Goal: Transaction & Acquisition: Obtain resource

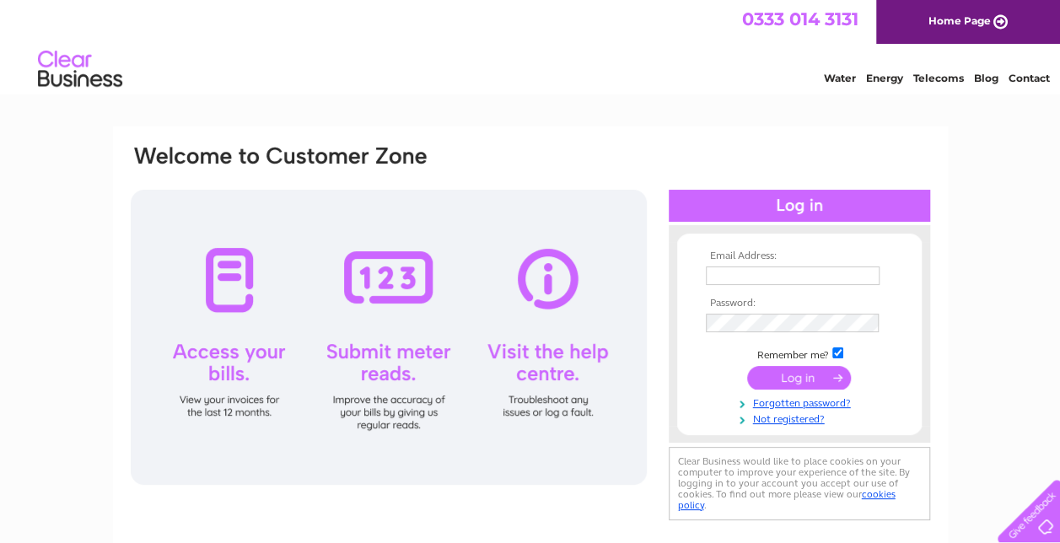
type input "[PERSON_NAME][EMAIL_ADDRESS][DOMAIN_NAME]"
click at [800, 375] on input "submit" at bounding box center [799, 378] width 104 height 24
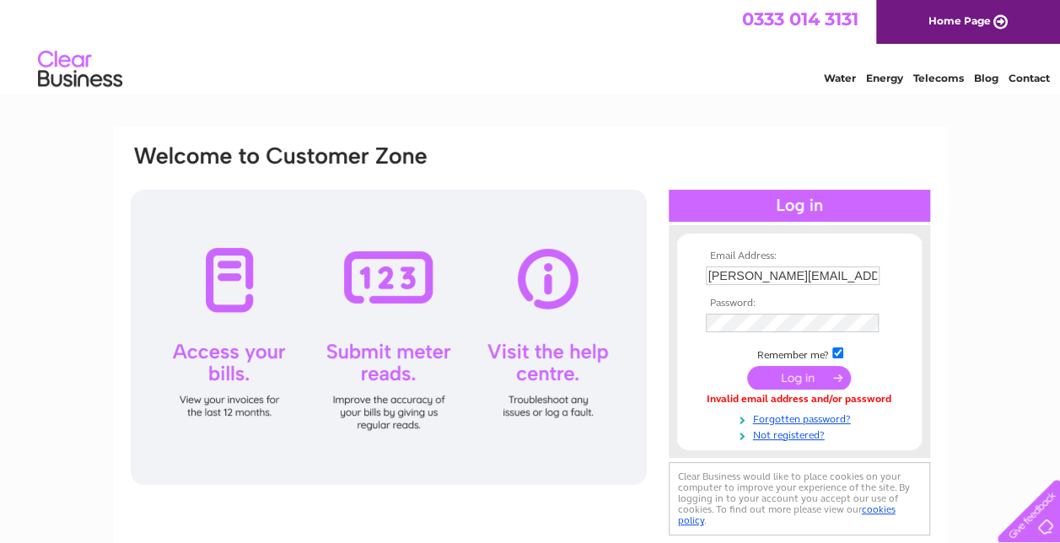
click at [782, 376] on input "submit" at bounding box center [799, 378] width 104 height 24
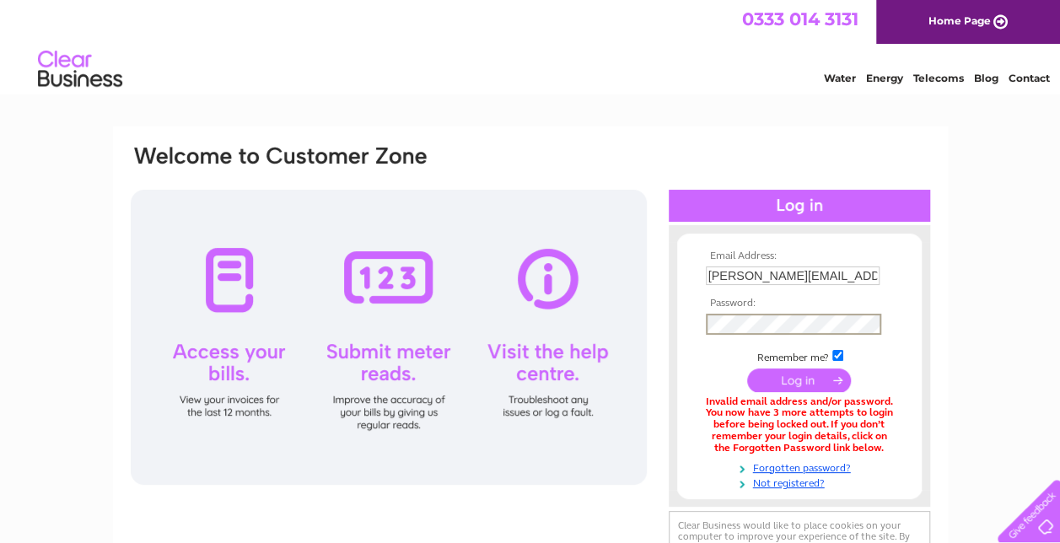
click at [788, 381] on input "submit" at bounding box center [799, 380] width 104 height 24
click at [690, 313] on form "Email Address: Juan@balmacarahotel.com Password:" at bounding box center [799, 369] width 245 height 239
click at [1004, 226] on div "Email Address: Juan@balmacarahotel.com Password: Forgotten password?" at bounding box center [530, 509] width 1060 height 767
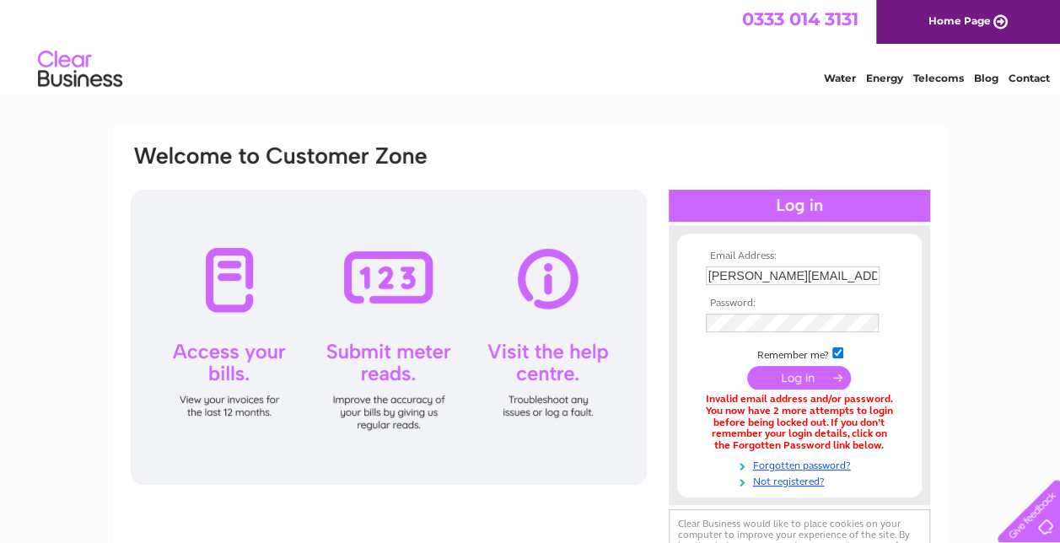
click at [787, 379] on input "submit" at bounding box center [799, 378] width 104 height 24
click at [797, 467] on link "Forgotten password?" at bounding box center [801, 464] width 191 height 16
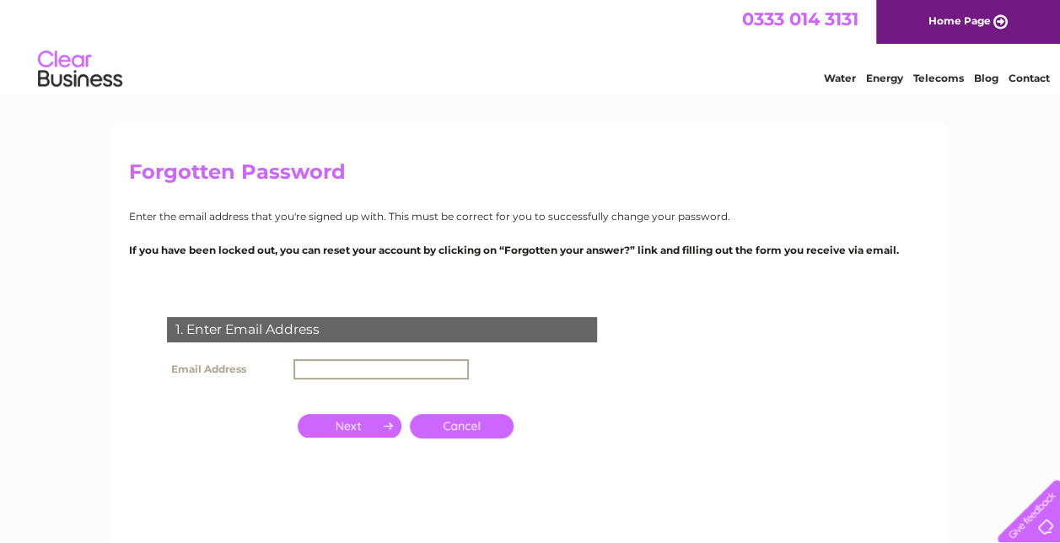
click at [398, 369] on input "text" at bounding box center [380, 369] width 175 height 20
type input "[PERSON_NAME][EMAIL_ADDRESS][DOMAIN_NAME]"
click at [358, 430] on input "button" at bounding box center [350, 426] width 104 height 24
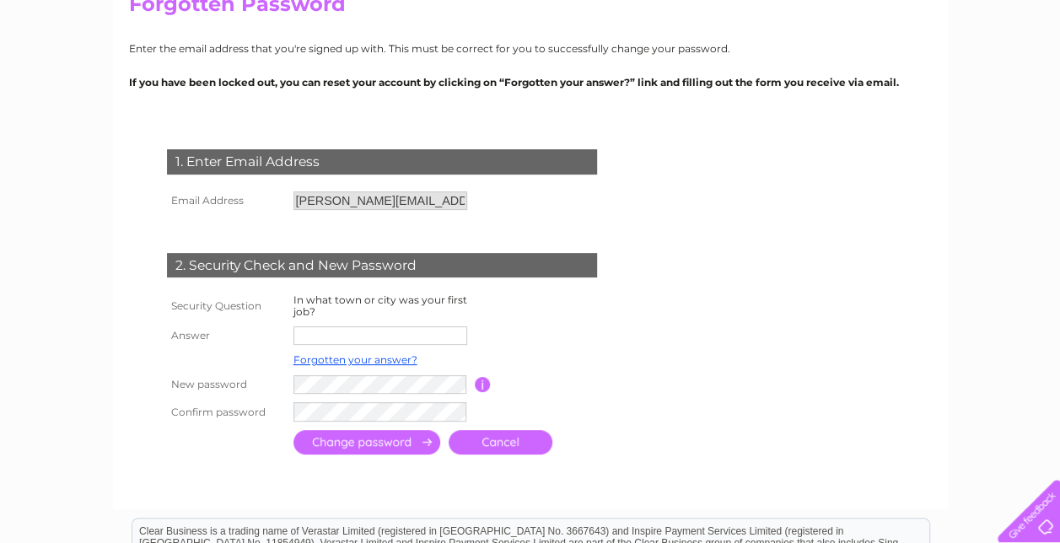
scroll to position [169, 0]
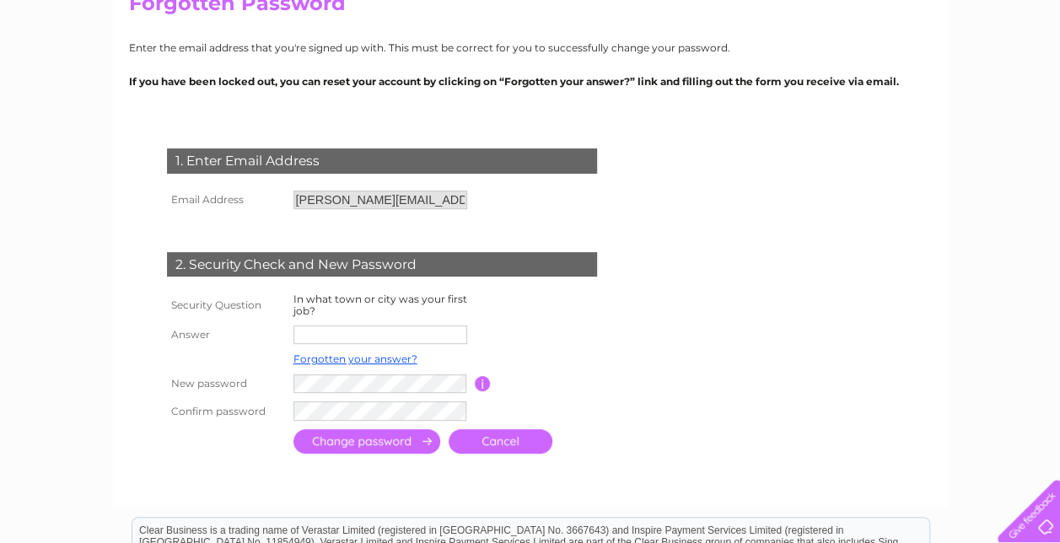
click at [379, 337] on input "text" at bounding box center [380, 334] width 174 height 19
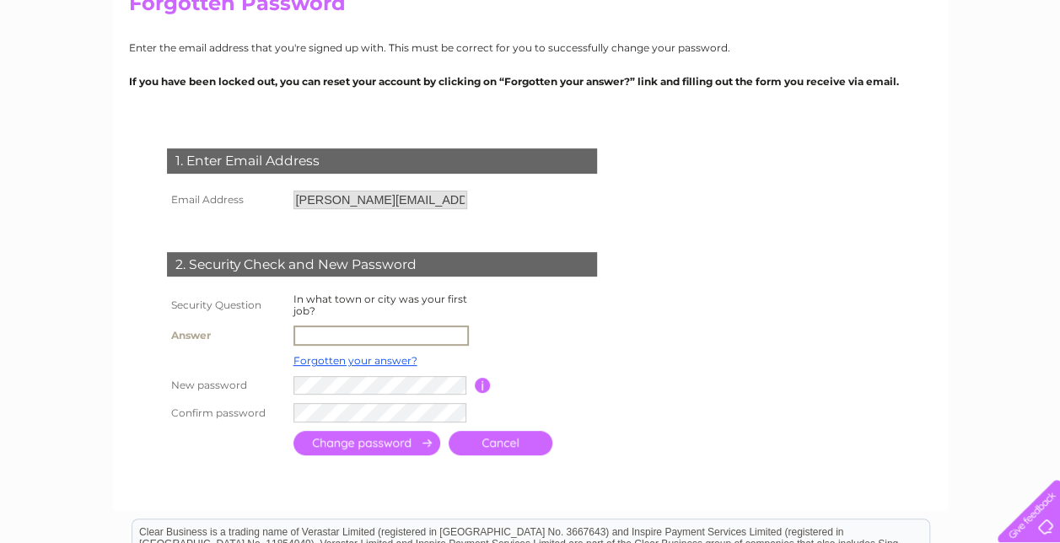
type input "Balmacara"
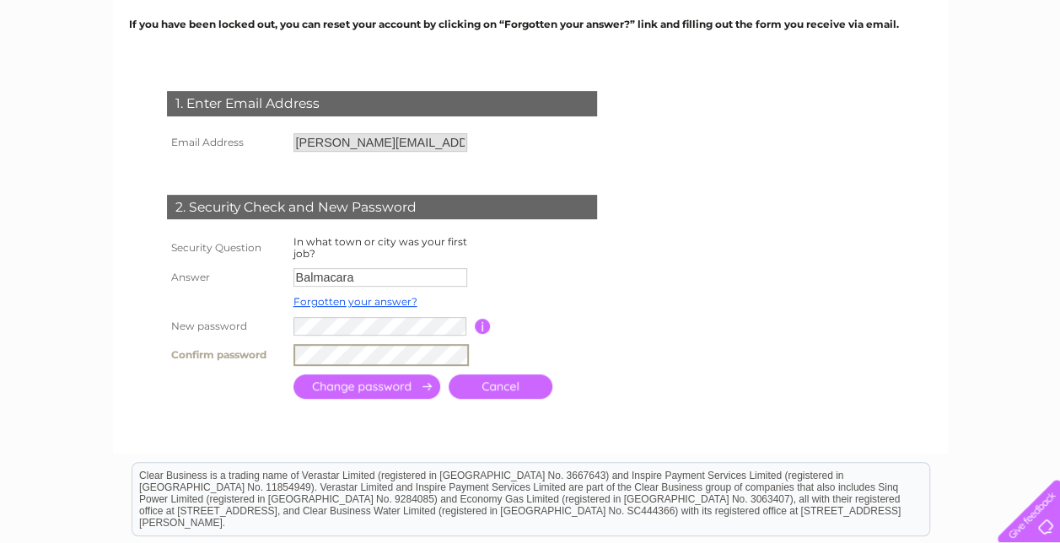
scroll to position [253, 0]
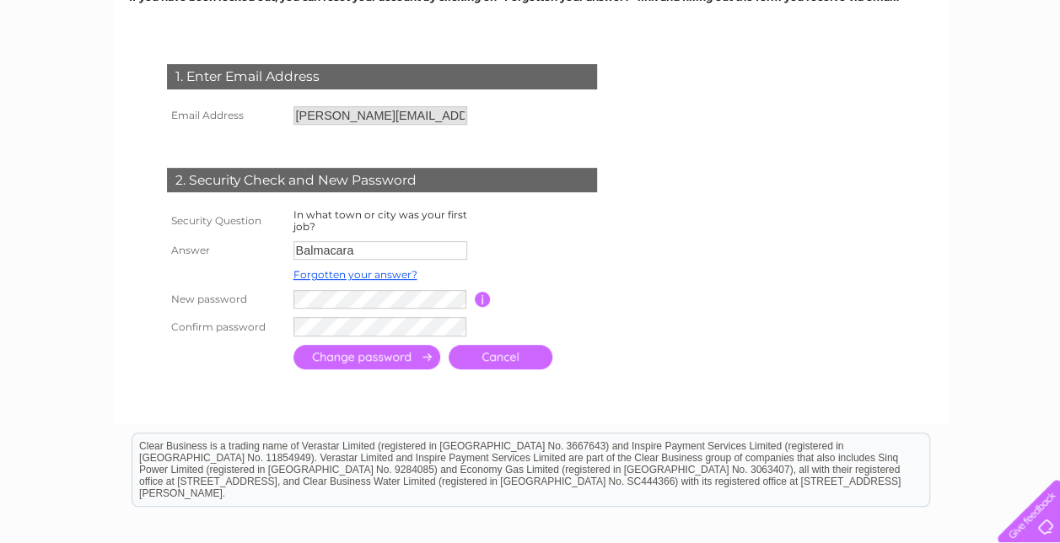
click at [348, 362] on input "submit" at bounding box center [366, 357] width 147 height 24
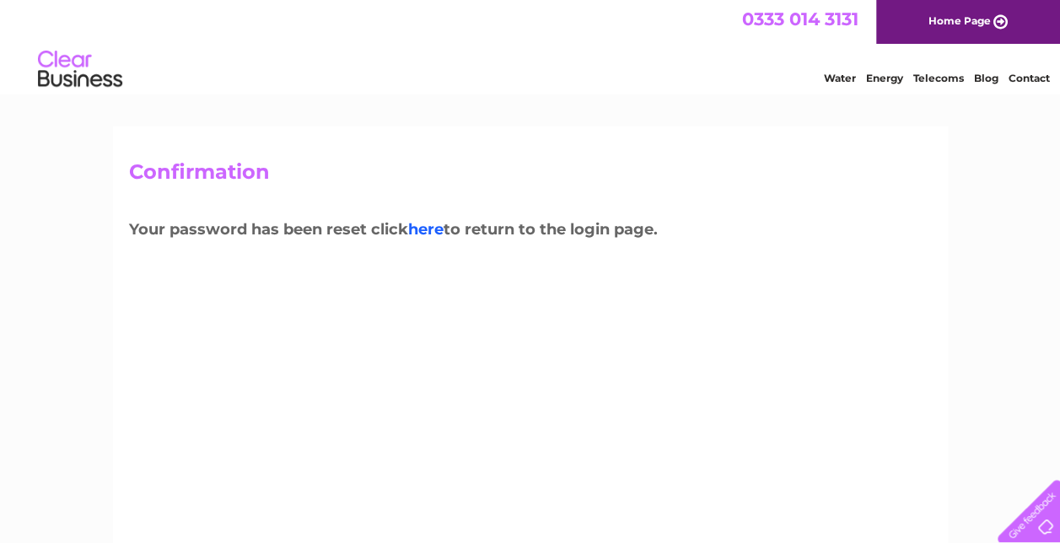
click at [425, 229] on link "here" at bounding box center [425, 229] width 35 height 19
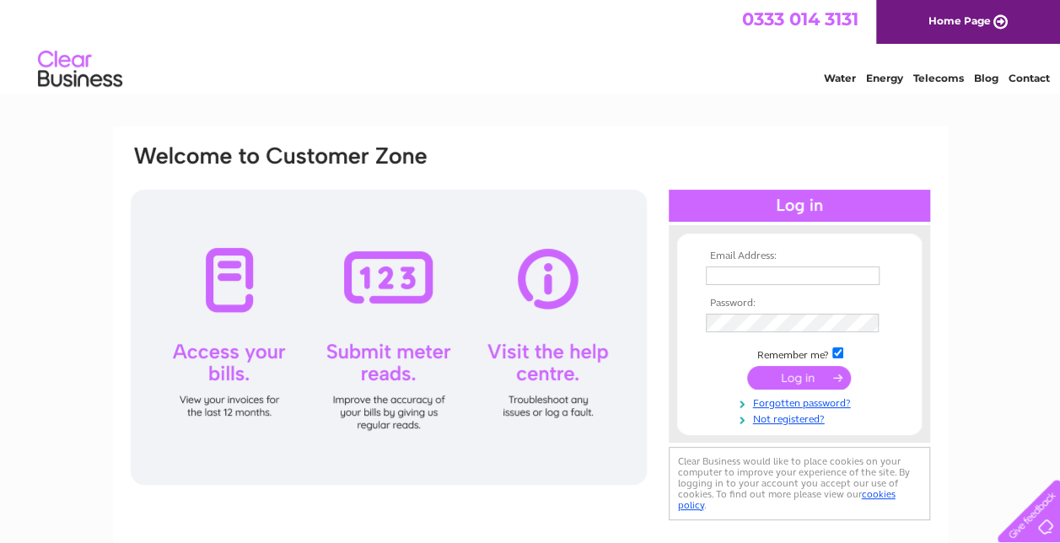
type input "Juan@balmacarahotel.com"
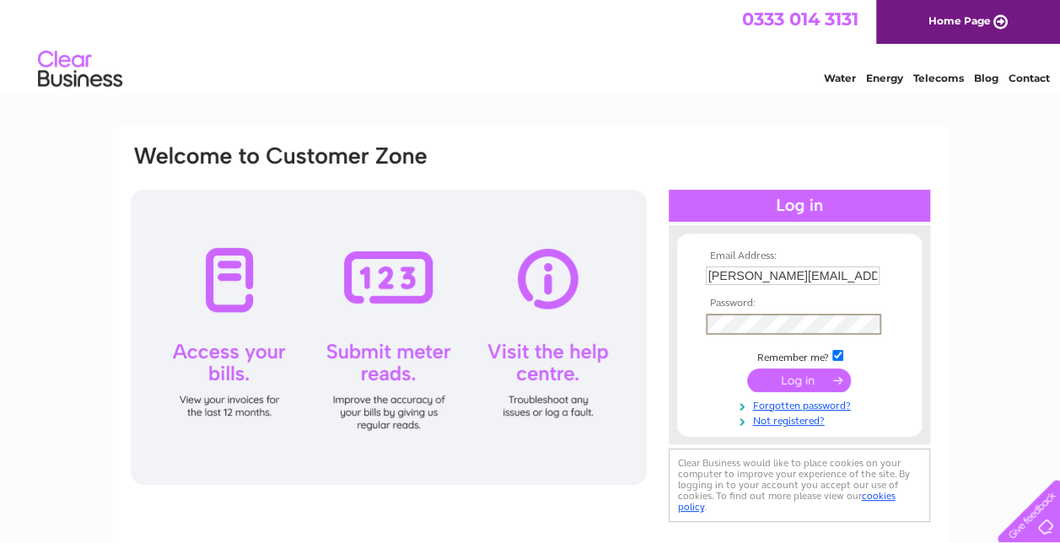
click at [664, 325] on div "Email Address: Juan@balmacarahotel.com Password:" at bounding box center [530, 334] width 803 height 383
click at [687, 384] on form "Email Address: Juan@balmacarahotel.com Password:" at bounding box center [799, 338] width 245 height 177
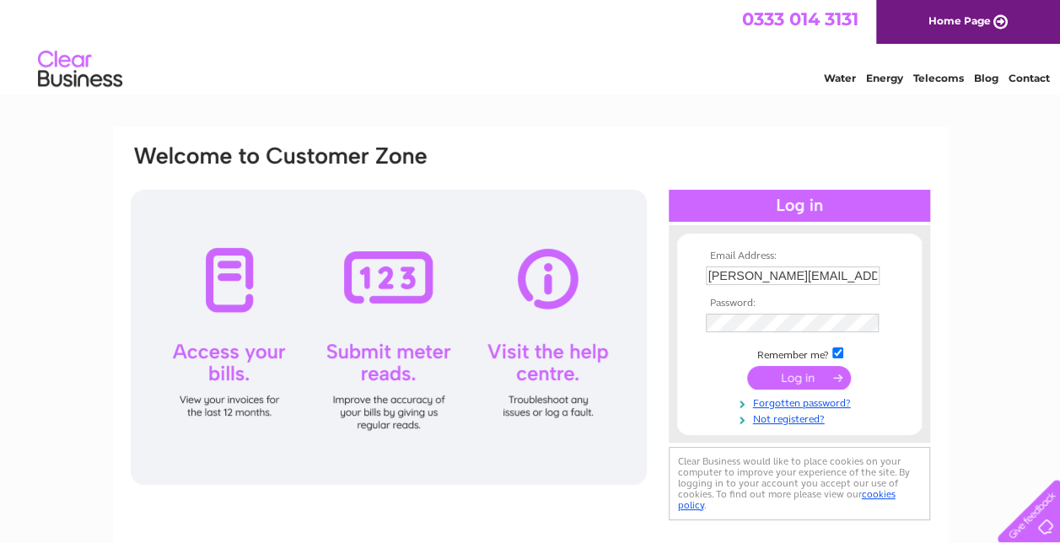
click at [798, 373] on input "submit" at bounding box center [799, 378] width 104 height 24
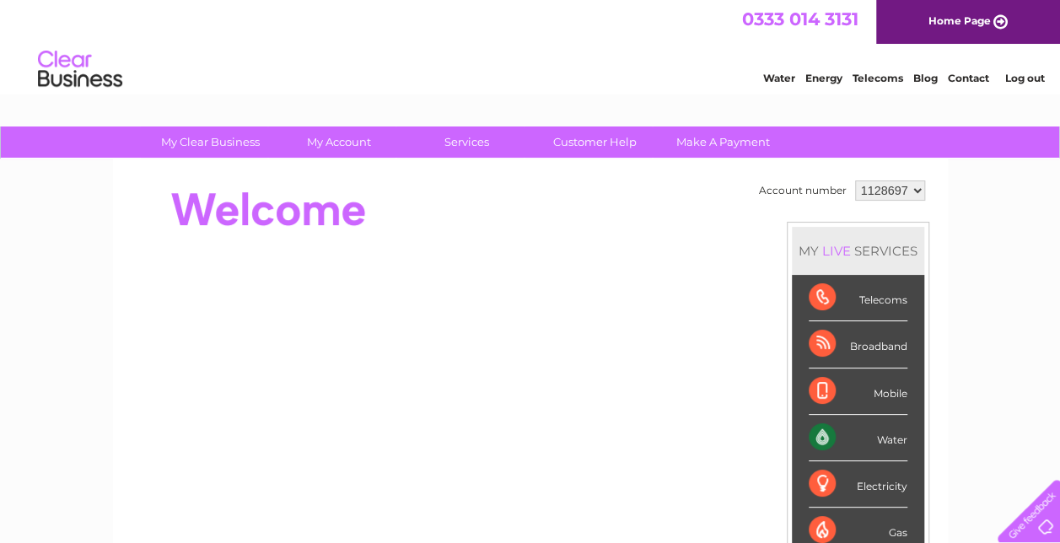
click at [783, 74] on link "Water" at bounding box center [779, 78] width 32 height 13
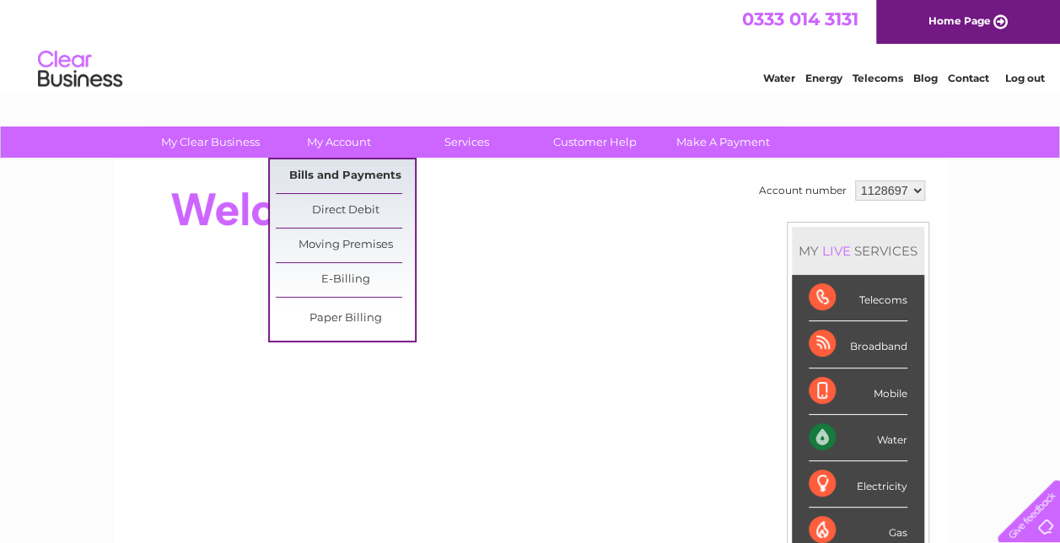
click at [349, 182] on link "Bills and Payments" at bounding box center [345, 176] width 139 height 34
click at [348, 172] on link "Bills and Payments" at bounding box center [345, 176] width 139 height 34
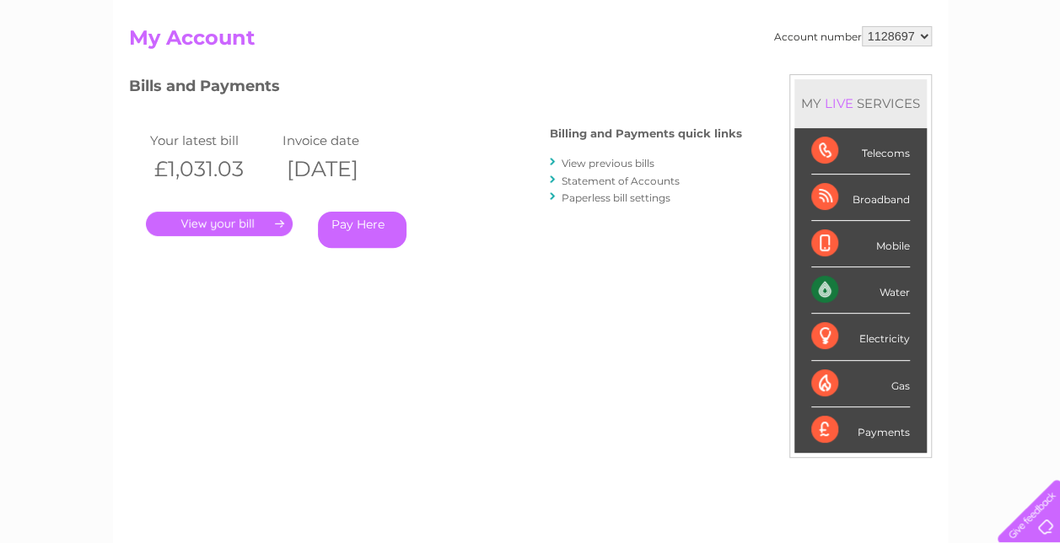
scroll to position [84, 0]
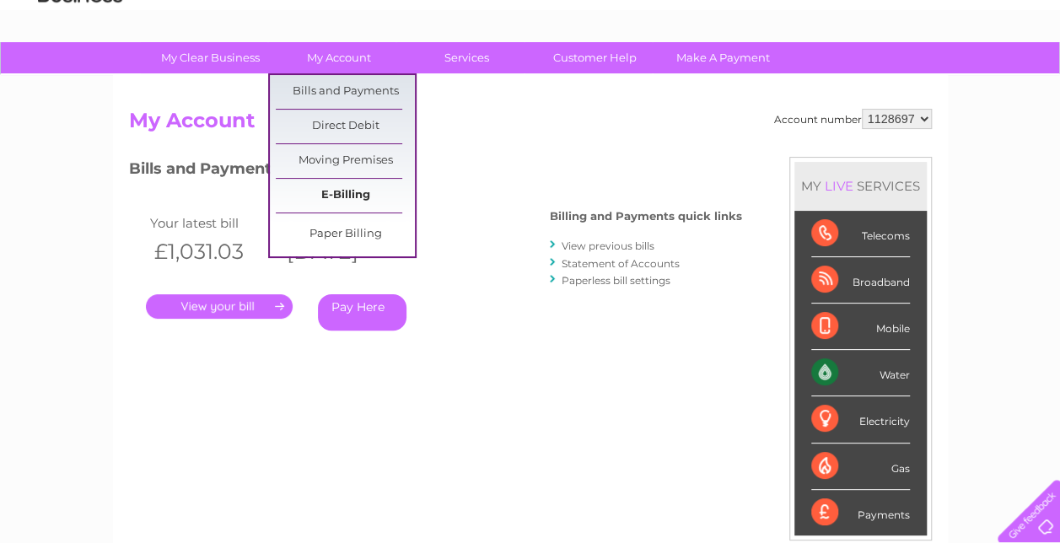
click at [339, 192] on link "E-Billing" at bounding box center [345, 196] width 139 height 34
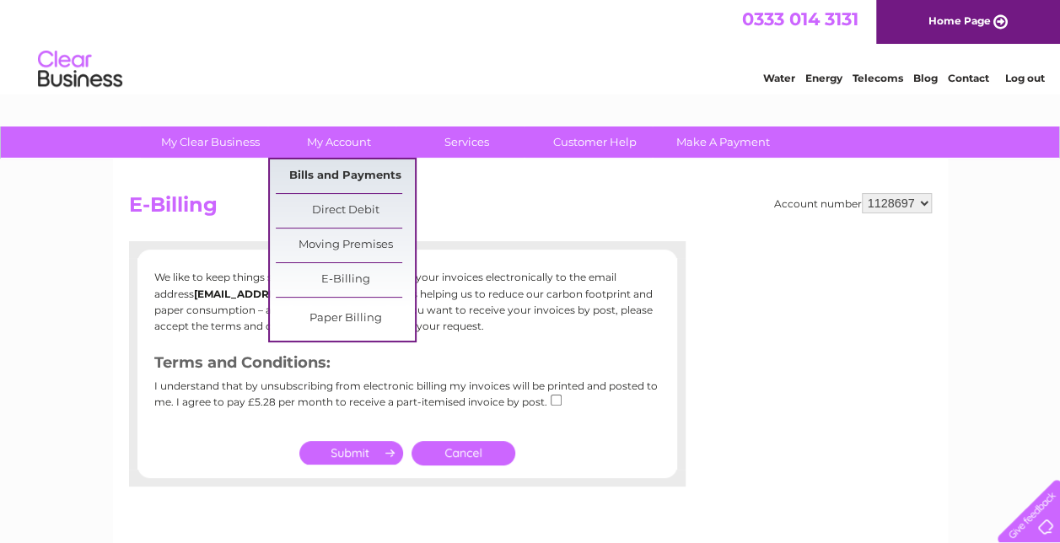
click at [341, 177] on link "Bills and Payments" at bounding box center [345, 176] width 139 height 34
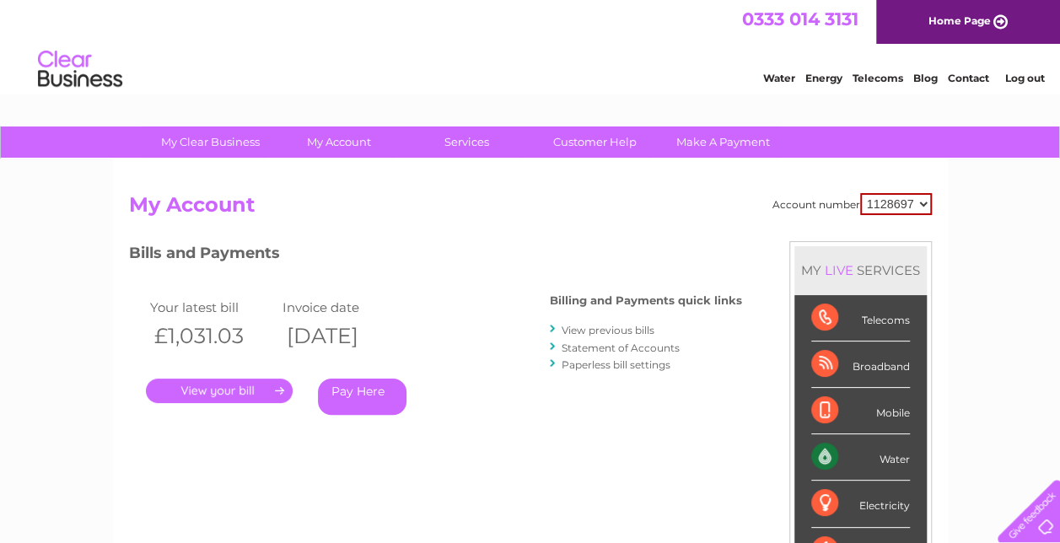
click at [584, 336] on link "View previous bills" at bounding box center [608, 330] width 93 height 13
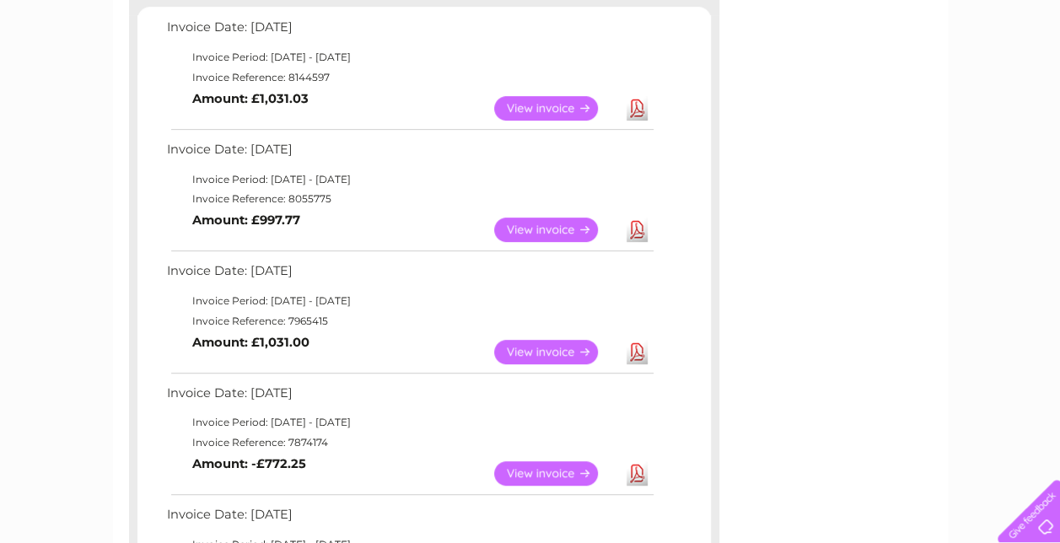
scroll to position [253, 0]
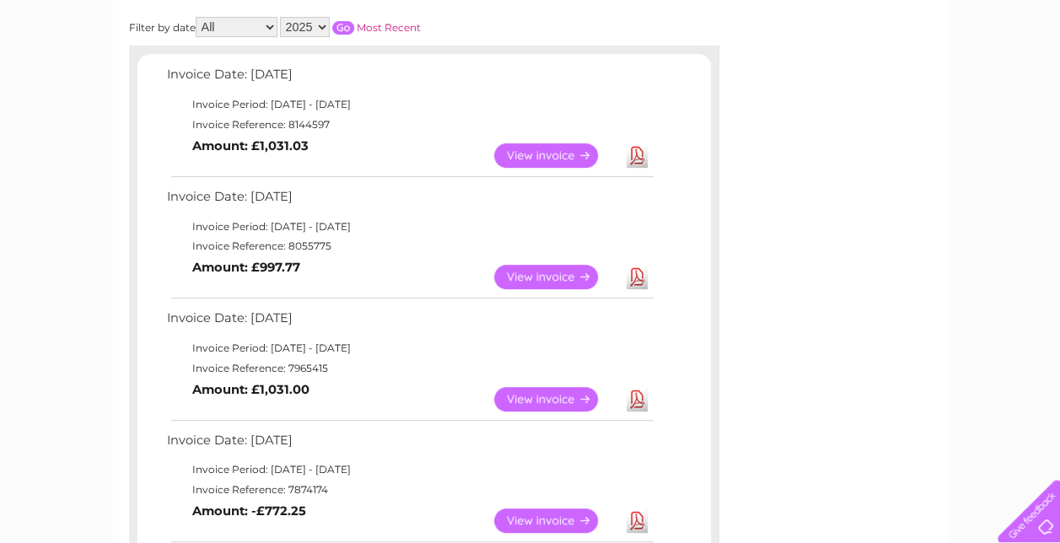
click at [636, 516] on link "Download" at bounding box center [636, 520] width 21 height 24
click at [544, 518] on link "View" at bounding box center [556, 520] width 124 height 24
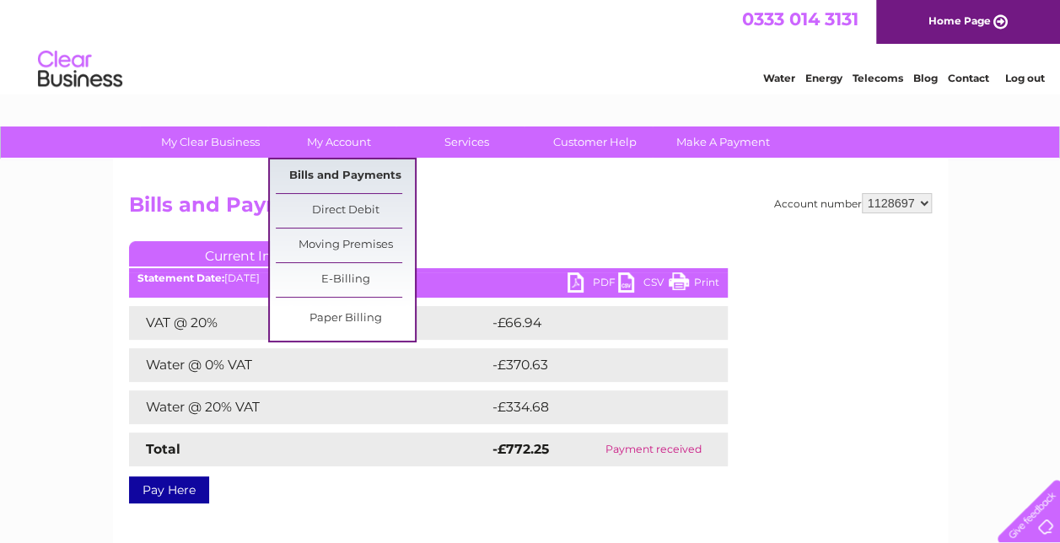
click at [351, 176] on link "Bills and Payments" at bounding box center [345, 176] width 139 height 34
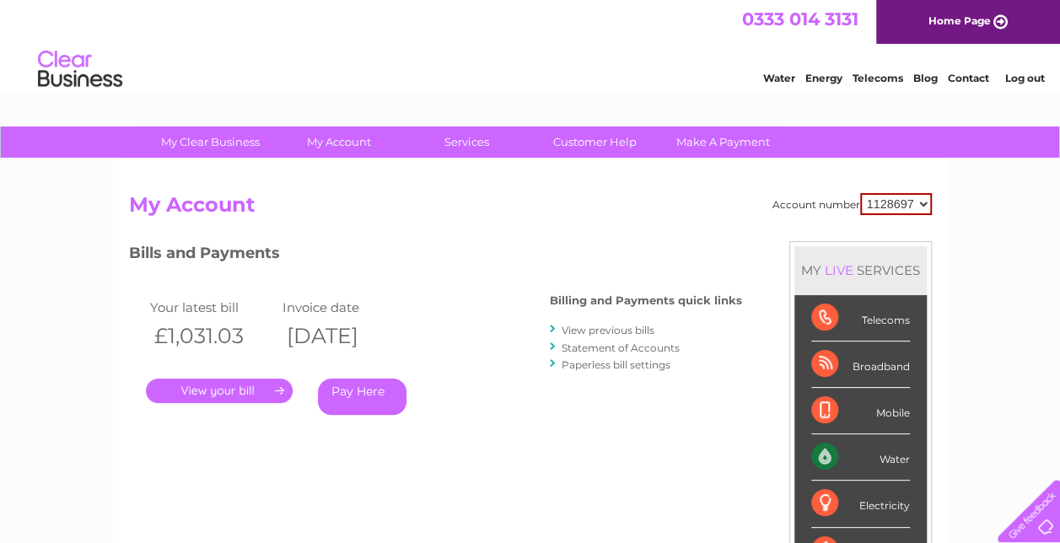
click at [632, 331] on link "View previous bills" at bounding box center [608, 330] width 93 height 13
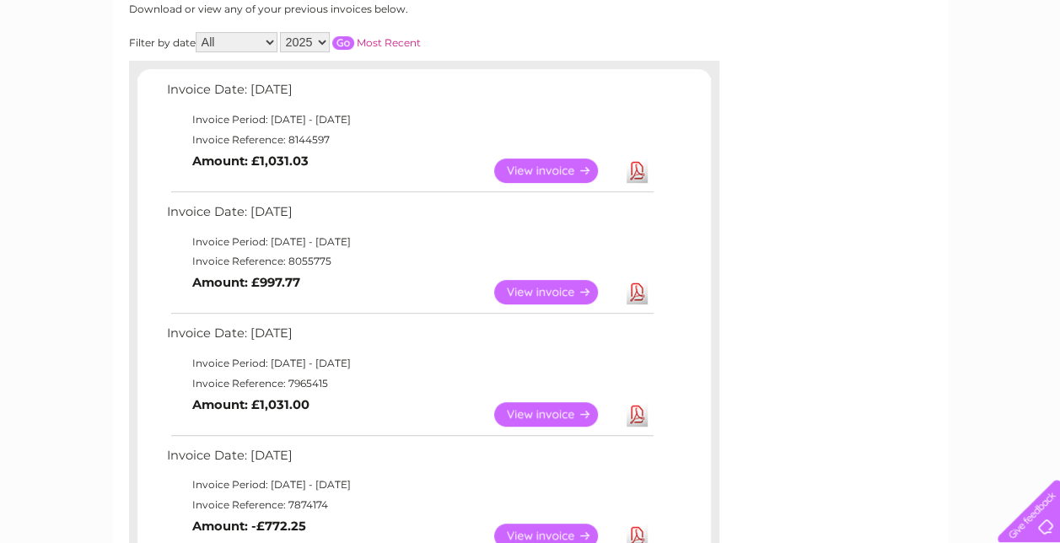
scroll to position [337, 0]
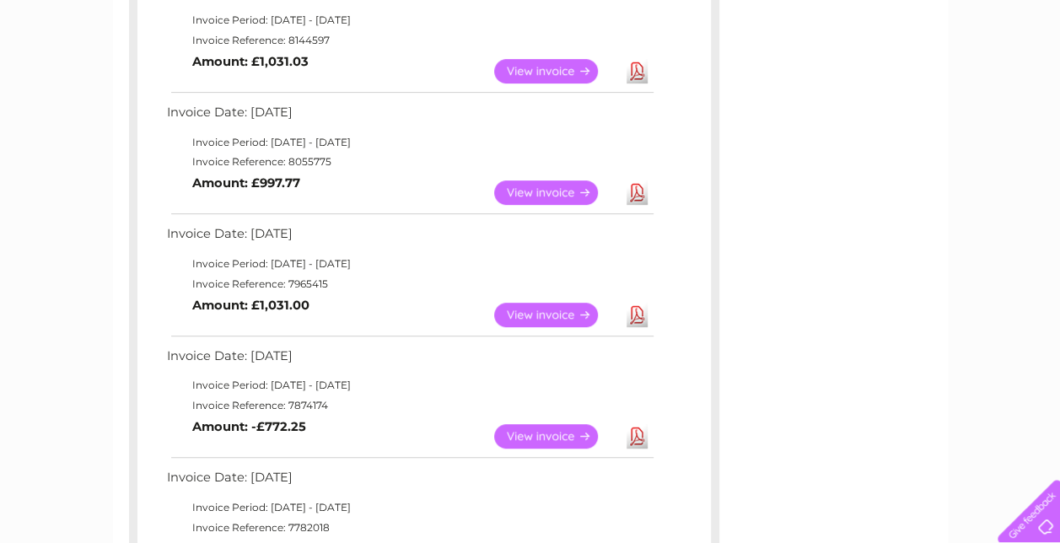
click at [642, 313] on link "Download" at bounding box center [636, 315] width 21 height 24
